Goal: Task Accomplishment & Management: Complete application form

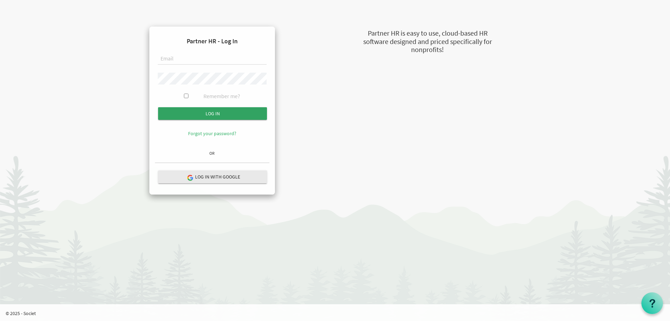
type input "mmihalis@newcircles.ca"
click at [189, 113] on input "Log in" at bounding box center [212, 113] width 109 height 13
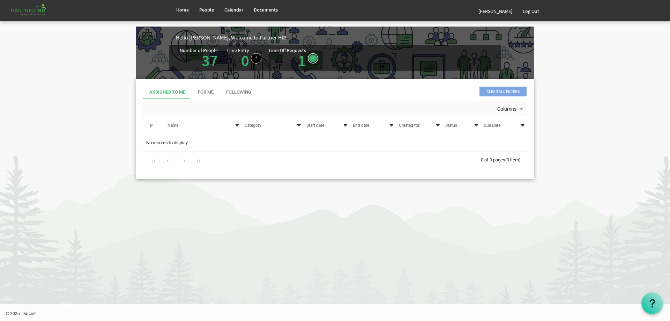
click at [313, 59] on link at bounding box center [313, 58] width 10 height 10
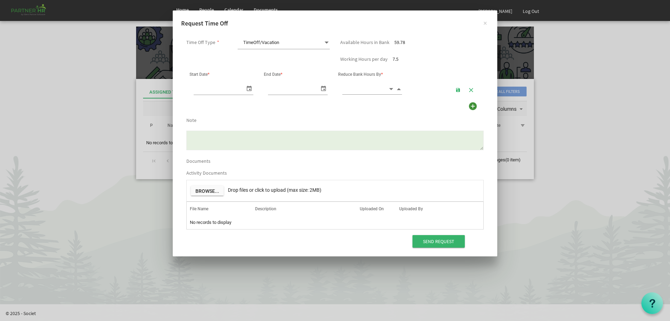
scroll to position [0, 7]
click at [228, 88] on input "9/3/2025" at bounding box center [219, 89] width 51 height 12
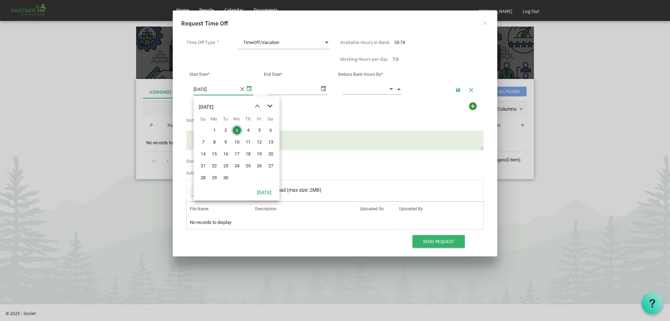
click at [268, 108] on span "next month" at bounding box center [270, 106] width 12 height 13
click at [259, 166] on span "21" at bounding box center [259, 166] width 10 height 10
type input "11/21/2025"
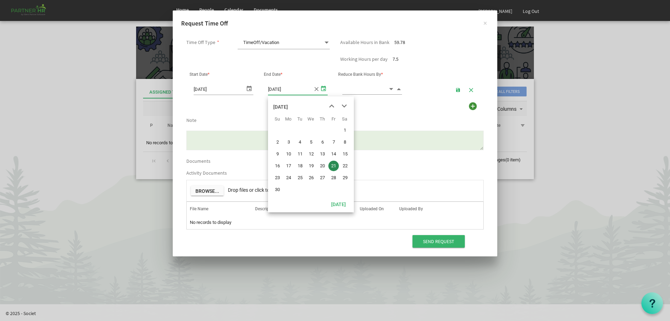
click at [323, 89] on span "select" at bounding box center [323, 88] width 8 height 10
click at [320, 180] on span "27" at bounding box center [322, 177] width 10 height 10
type input "[DATE]"
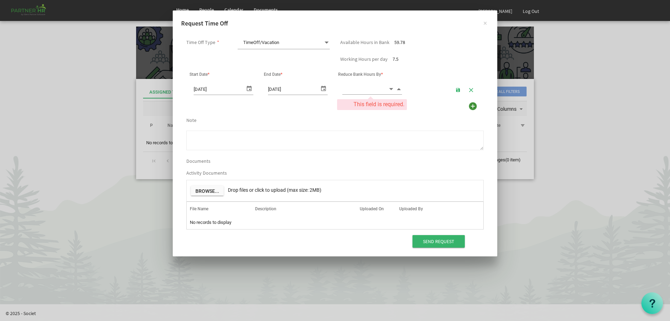
click at [266, 134] on textarea "Note" at bounding box center [334, 141] width 297 height 20
click at [345, 134] on textarea "I will be getting married on the 21st and then will be going on my minimoon a w…" at bounding box center [334, 141] width 297 height 20
click at [341, 133] on textarea "I will be getting married on the 21st and then will be going on my minimoon the…" at bounding box center [334, 141] width 297 height 20
click at [321, 135] on textarea "I will be getting married on the 21st and then will be going on my minimoon" th…" at bounding box center [334, 141] width 297 height 20
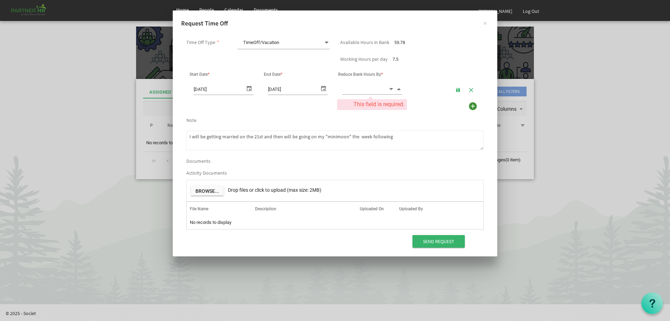
type textarea "I will be getting married on the 21st and then will be going on my "minimoon" t…"
click at [392, 90] on span "Decrement value" at bounding box center [391, 89] width 6 height 8
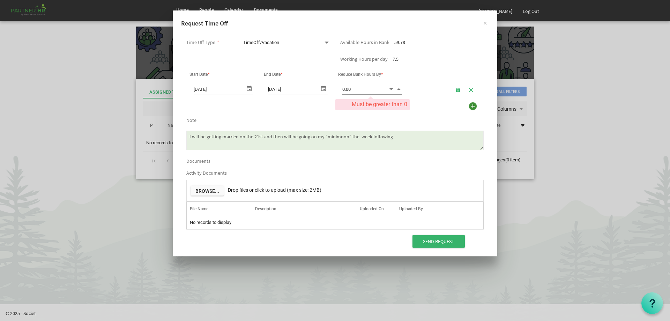
click at [397, 89] on span "Increment value" at bounding box center [399, 89] width 6 height 8
type input "2"
drag, startPoint x: 354, startPoint y: 89, endPoint x: 348, endPoint y: 92, distance: 6.7
click at [348, 92] on input "2" at bounding box center [365, 88] width 46 height 11
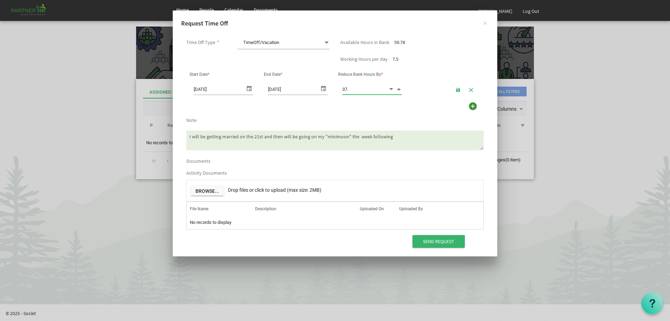
type input "37.5"
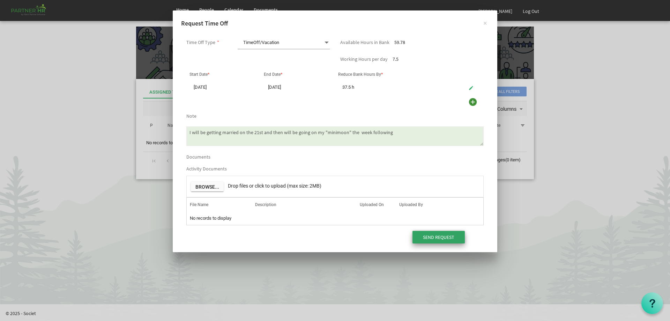
click at [451, 236] on input "Send Request" at bounding box center [439, 237] width 52 height 13
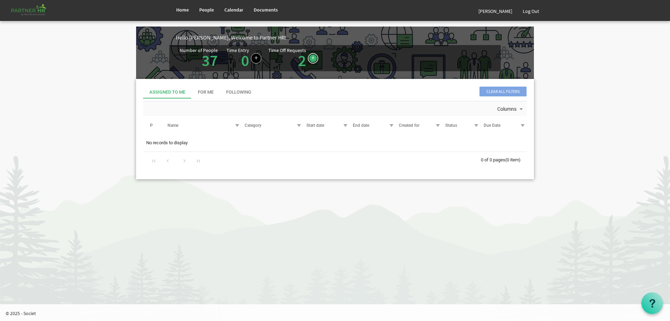
click at [311, 57] on link at bounding box center [313, 58] width 10 height 10
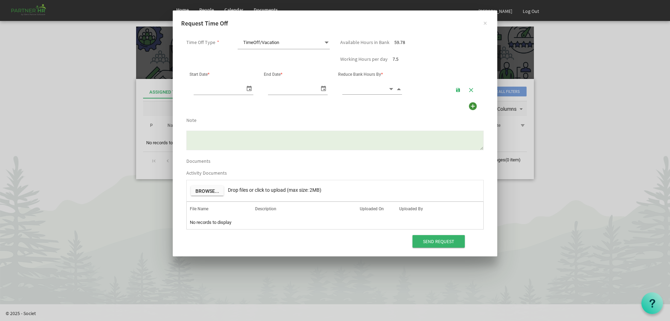
scroll to position [0, 7]
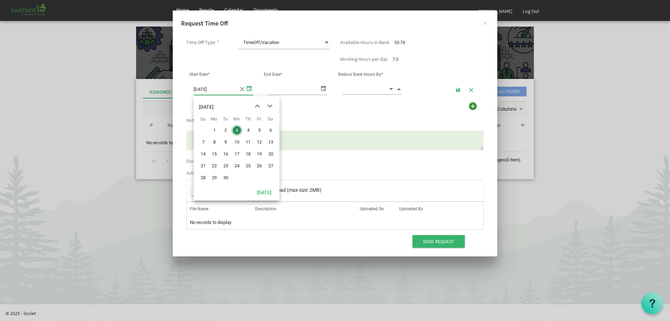
click at [248, 89] on span "select" at bounding box center [249, 88] width 8 height 10
click at [215, 154] on span "15" at bounding box center [214, 154] width 10 height 10
type input "9/15/2025"
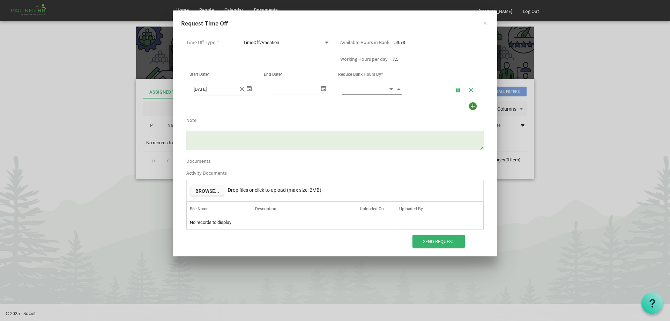
type input "9/15/2025"
click at [322, 88] on span "select" at bounding box center [323, 88] width 8 height 10
click at [361, 89] on input at bounding box center [365, 88] width 46 height 11
type input "7.50"
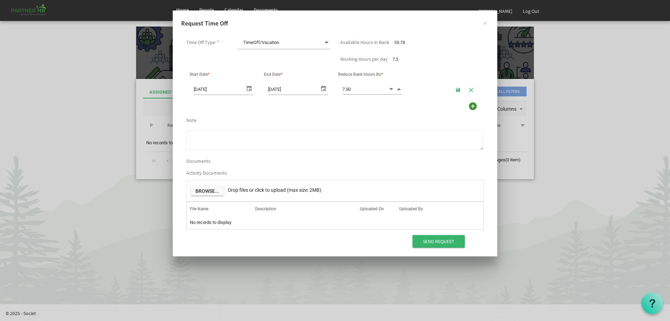
click at [252, 143] on textarea "Note" at bounding box center [334, 141] width 297 height 20
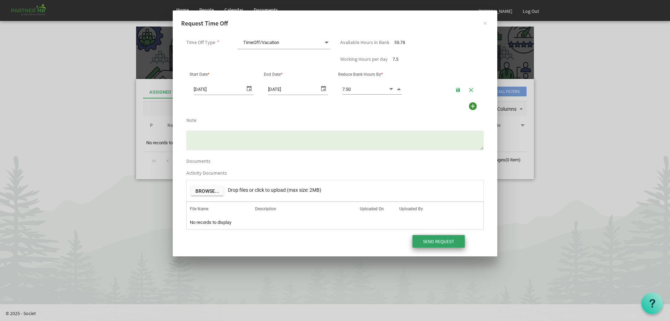
click at [438, 239] on input "Send Request" at bounding box center [439, 241] width 52 height 13
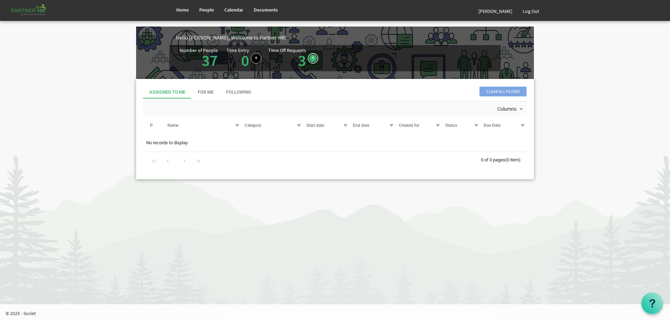
click at [313, 59] on link at bounding box center [313, 58] width 10 height 10
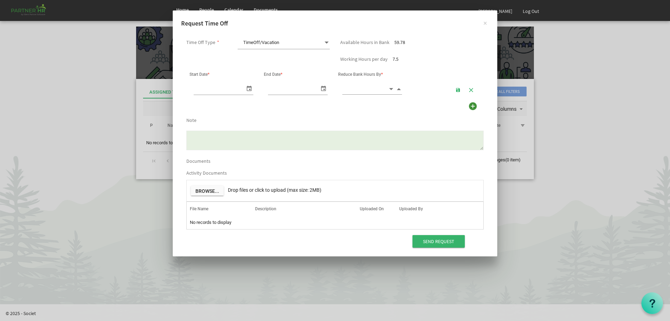
scroll to position [0, 7]
click at [235, 91] on input "[DATE]" at bounding box center [219, 89] width 51 height 12
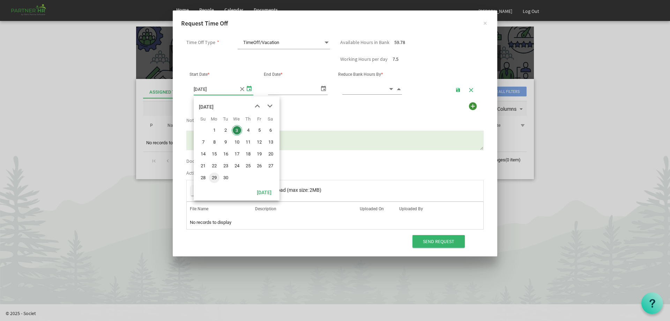
click at [215, 175] on span "29" at bounding box center [214, 177] width 10 height 10
type input "9/29/2025"
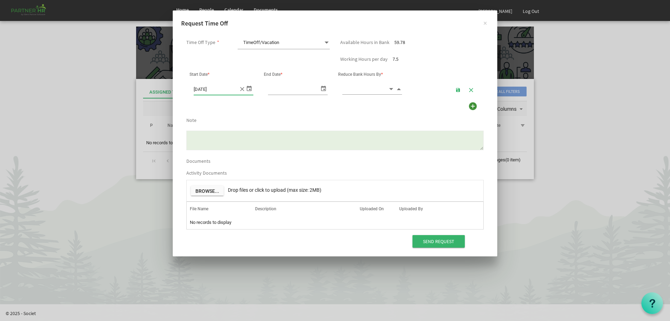
type input "9/29/2025"
click at [321, 90] on span "select" at bounding box center [323, 88] width 8 height 10
click at [372, 89] on input at bounding box center [365, 88] width 46 height 11
type input "7.50"
click at [426, 240] on input "Send Request" at bounding box center [439, 241] width 52 height 13
